Goal: Task Accomplishment & Management: Manage account settings

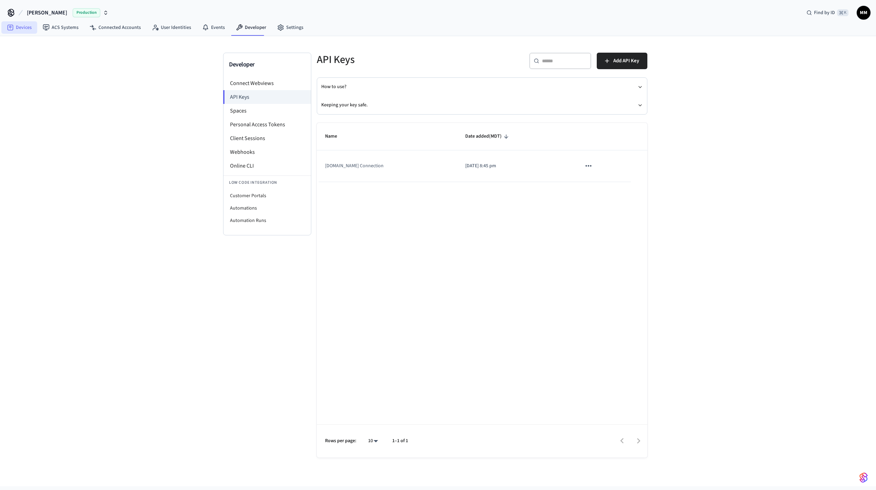
click at [20, 27] on link "Devices" at bounding box center [19, 27] width 36 height 12
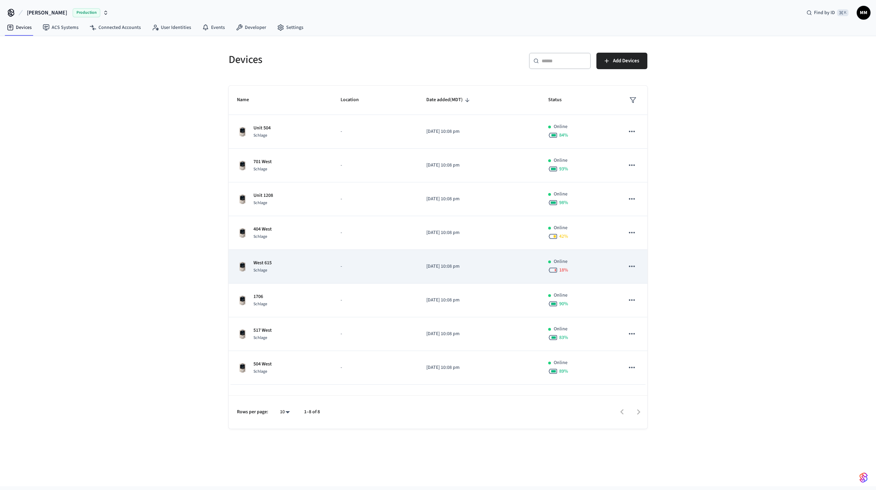
click at [302, 264] on div "West 615 Schlage" at bounding box center [280, 267] width 87 height 14
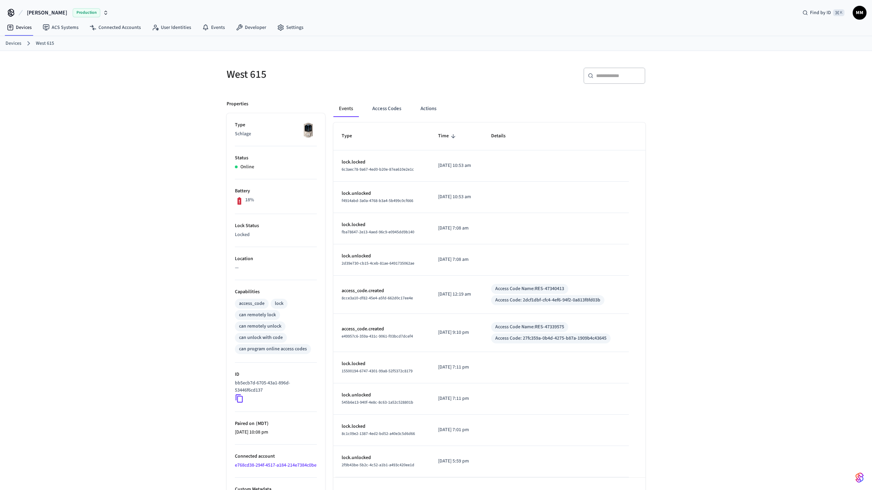
click at [342, 292] on p "access_code.created" at bounding box center [382, 290] width 80 height 7
click at [384, 102] on button "Access Codes" at bounding box center [387, 109] width 40 height 17
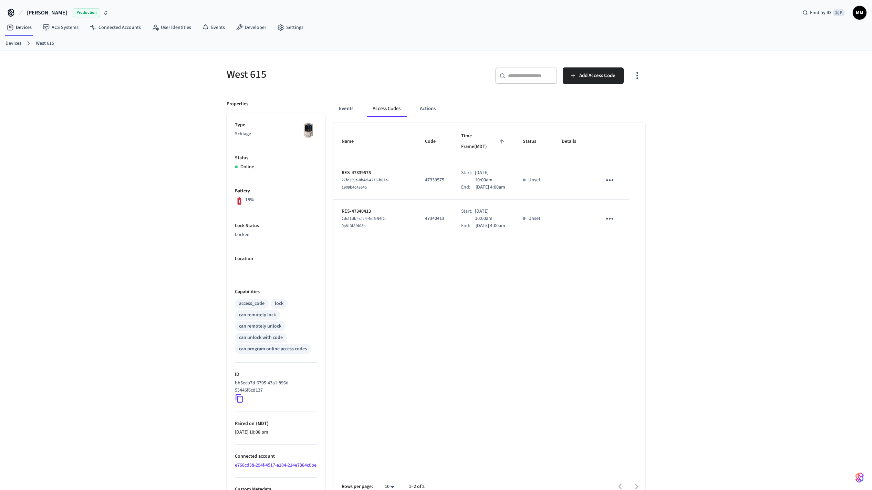
click at [525, 179] on div "sticky table" at bounding box center [524, 180] width 3 height 3
click at [611, 175] on icon "sticky table" at bounding box center [609, 180] width 11 height 11
click at [537, 172] on div at bounding box center [438, 245] width 876 height 490
click at [537, 172] on div "Edit Delete" at bounding box center [436, 245] width 872 height 490
click at [569, 136] on span "Details" at bounding box center [572, 141] width 23 height 11
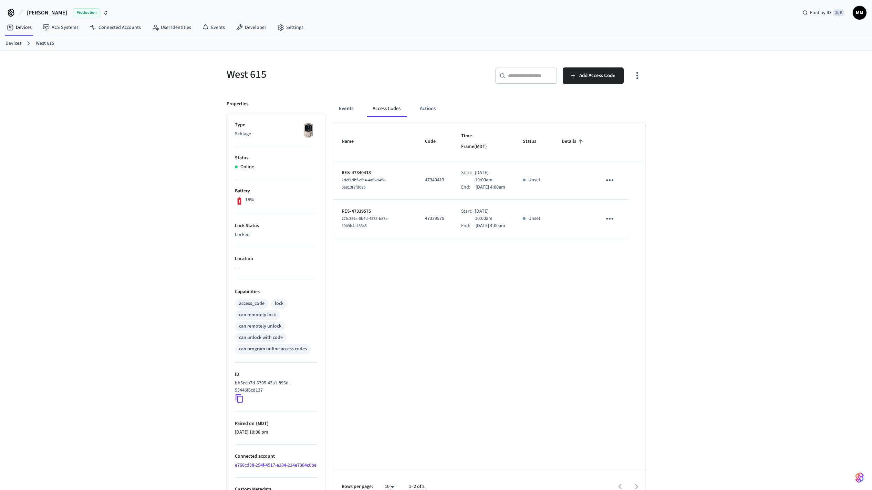
click at [569, 136] on span "Details" at bounding box center [572, 141] width 23 height 11
click at [435, 107] on button "Actions" at bounding box center [427, 109] width 27 height 17
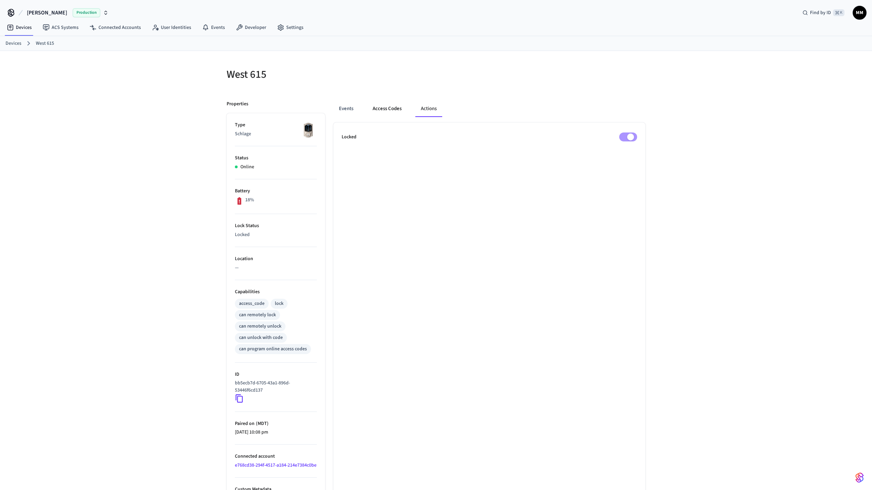
click at [389, 108] on button "Access Codes" at bounding box center [387, 109] width 40 height 17
